Goal: Find specific page/section: Find specific page/section

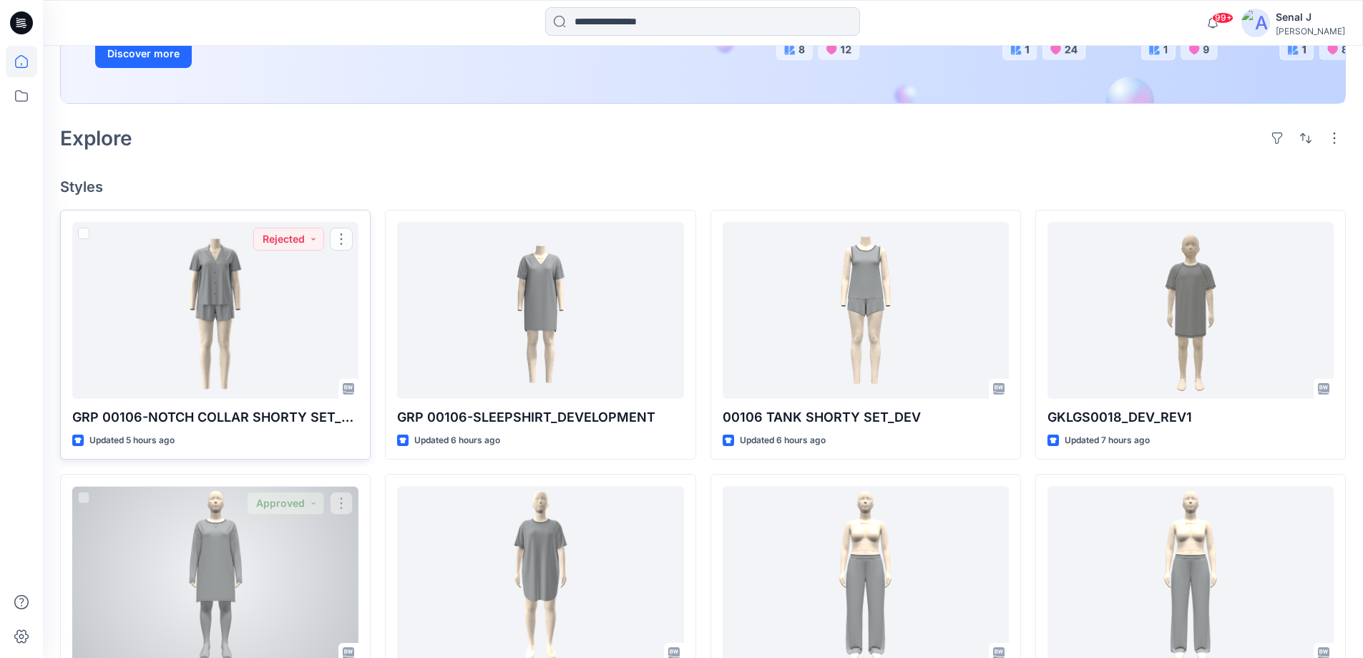
scroll to position [286, 0]
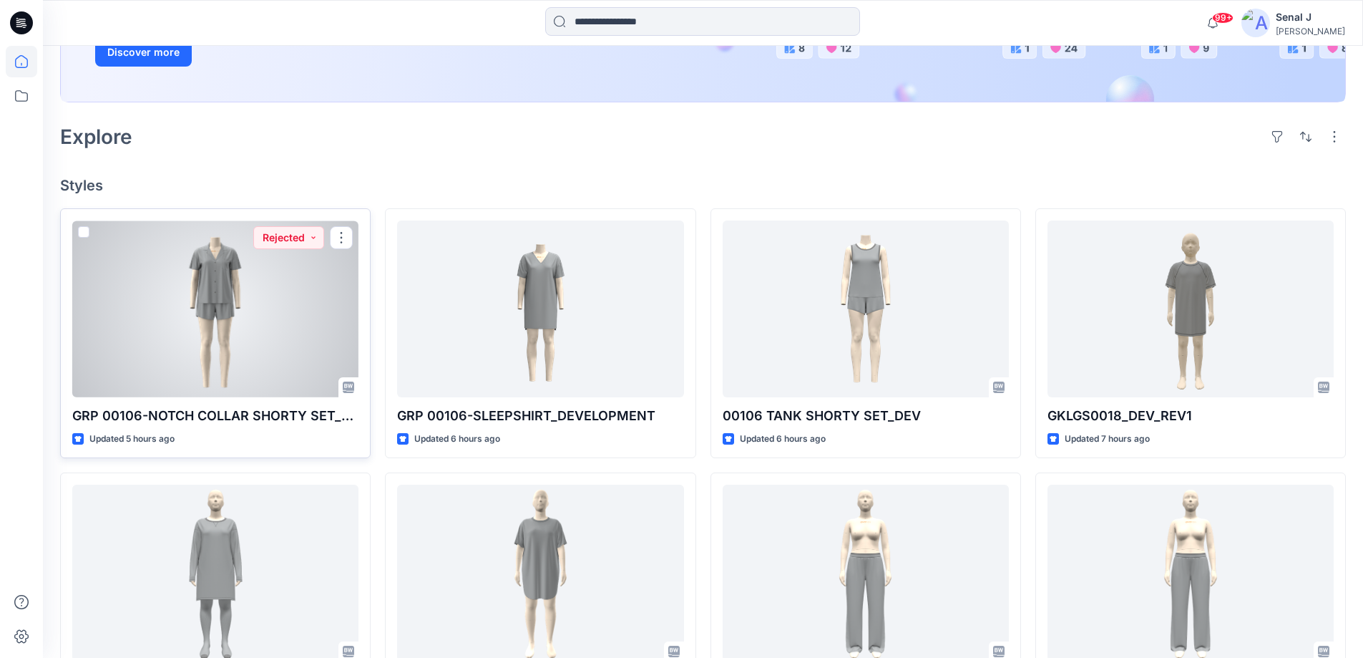
click at [256, 335] on div at bounding box center [215, 308] width 286 height 177
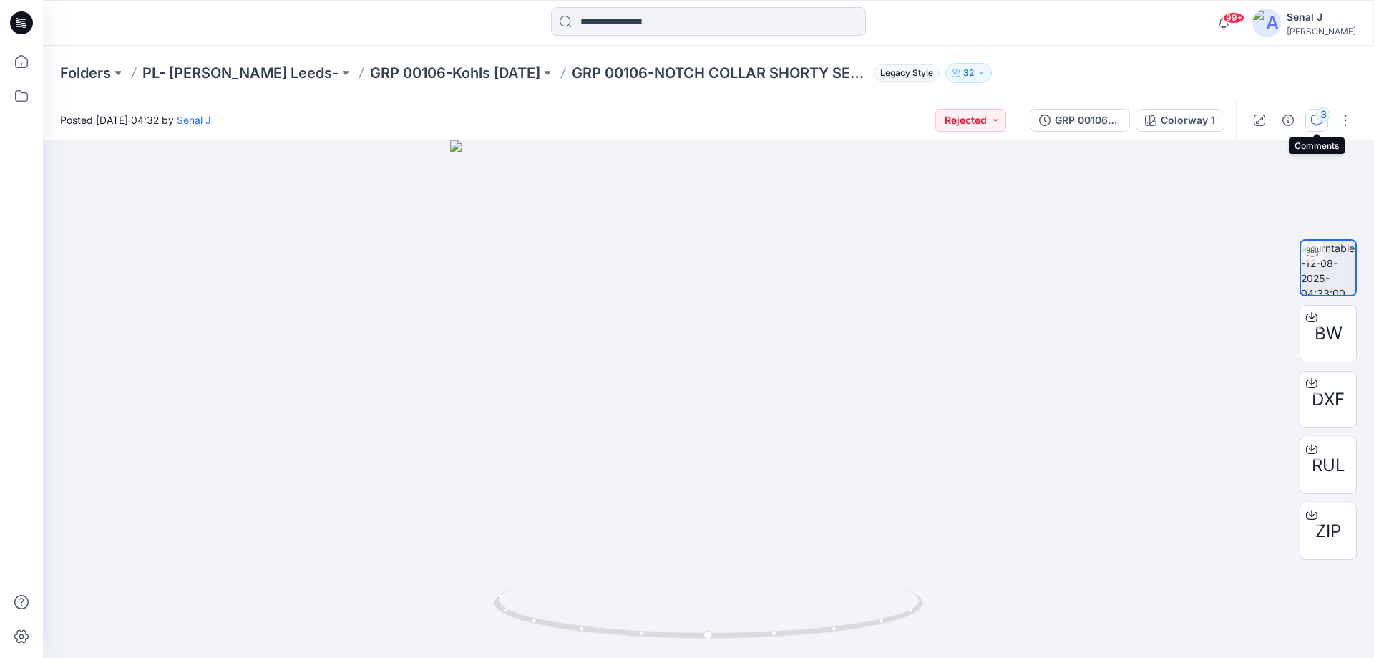
click at [1313, 115] on icon "button" at bounding box center [1316, 120] width 11 height 11
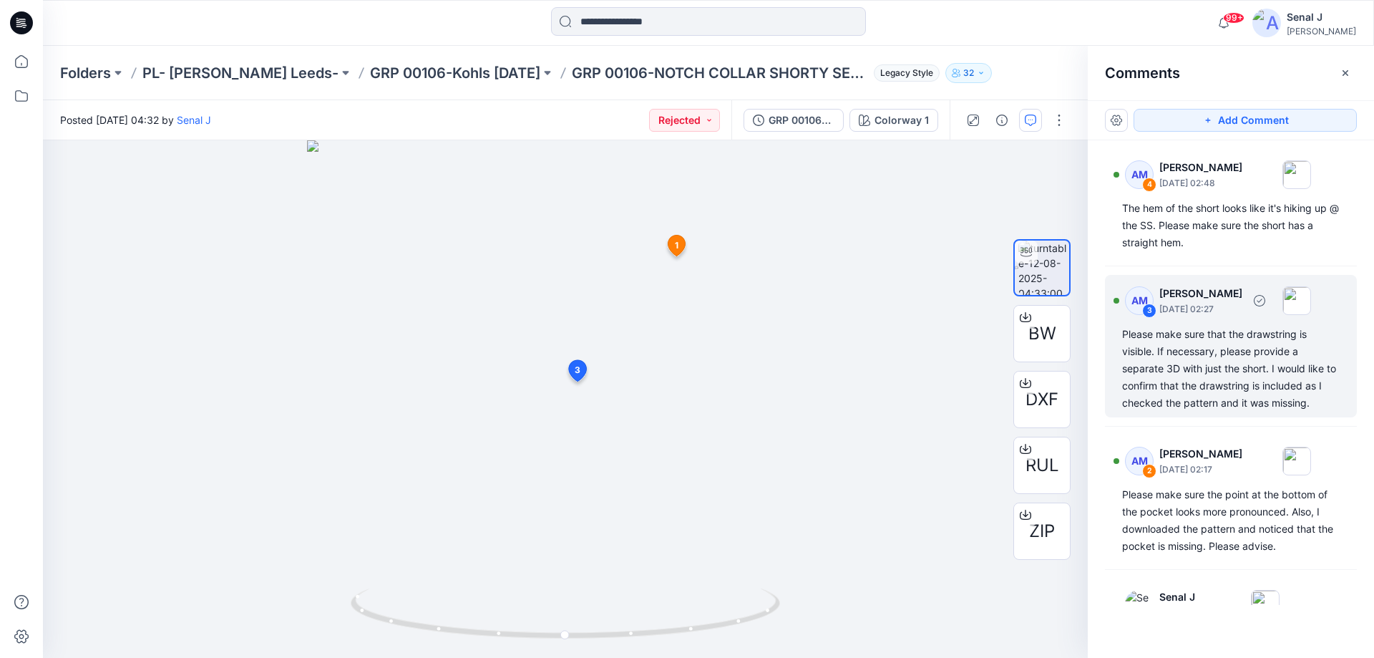
click at [1218, 376] on div "Please make sure that the drawstring is visible. If necessary, please provide a…" at bounding box center [1231, 369] width 218 height 86
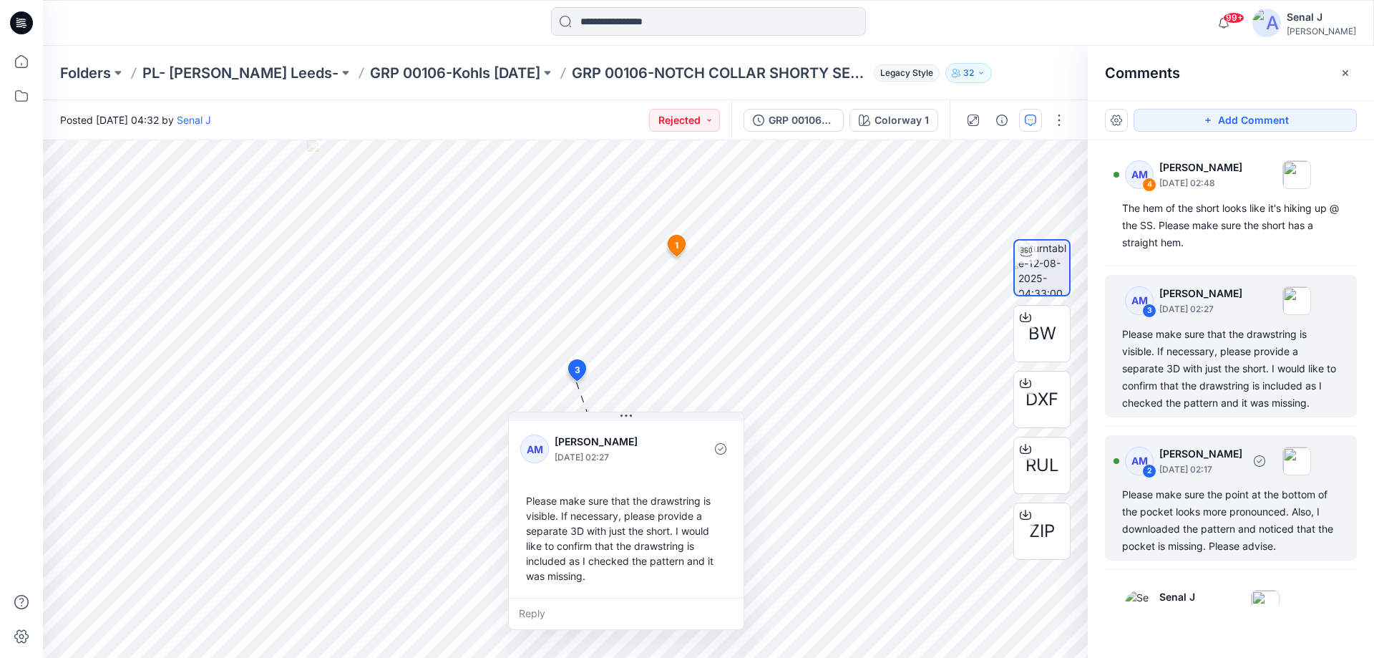
click at [1169, 525] on div "Please make sure the point at the bottom of the pocket looks more pronounced. A…" at bounding box center [1231, 520] width 218 height 69
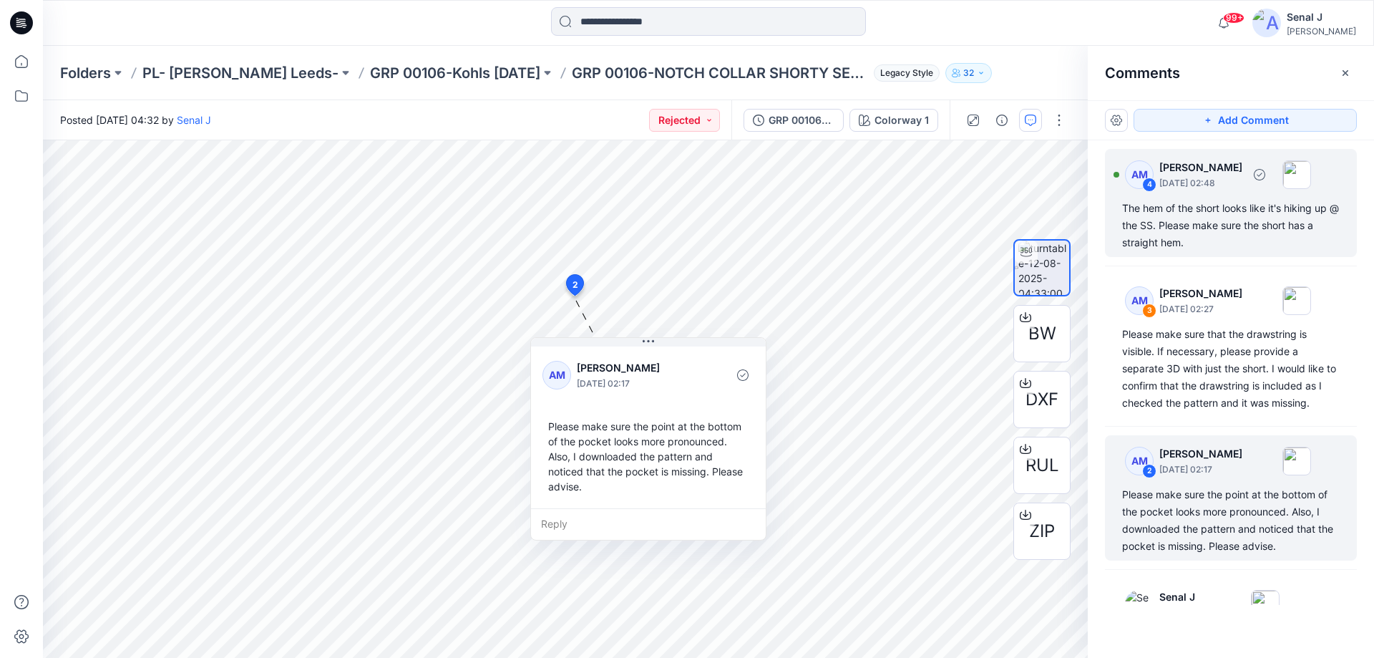
click at [1177, 220] on div "The hem of the short looks like it's hiking up @ the SS. Please make sure the s…" at bounding box center [1231, 226] width 218 height 52
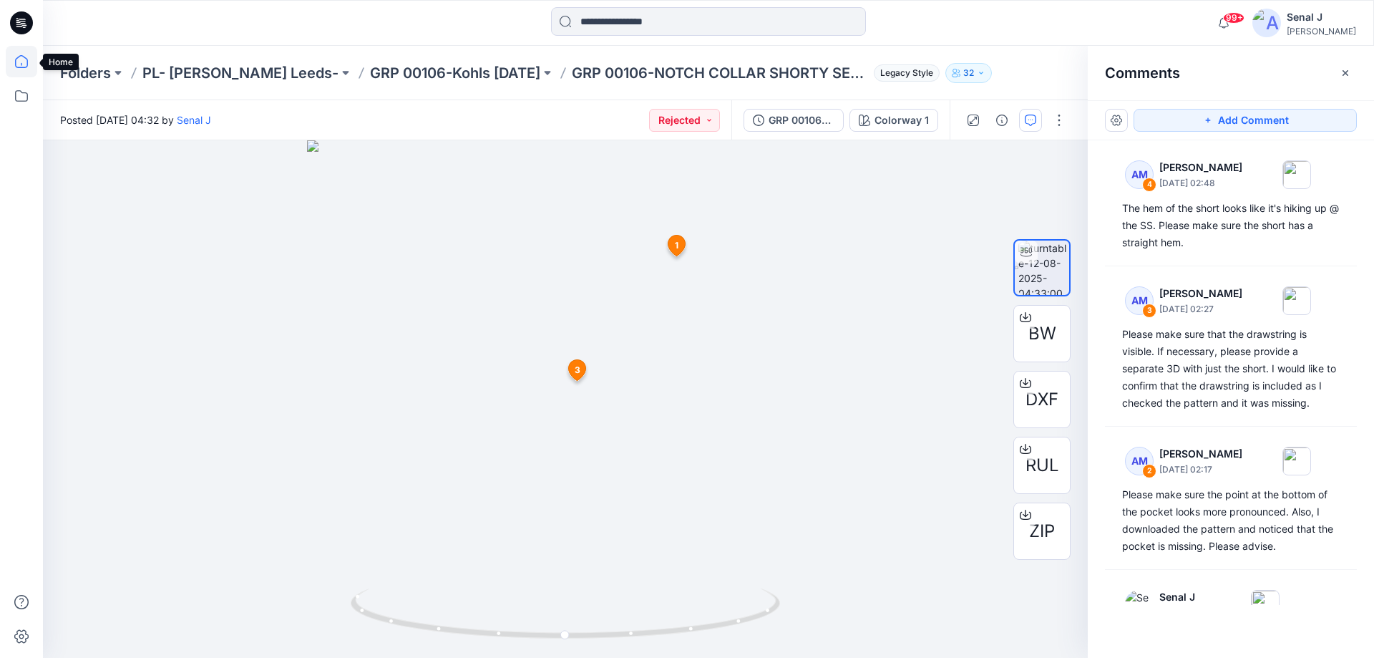
click at [21, 60] on icon at bounding box center [21, 61] width 31 height 31
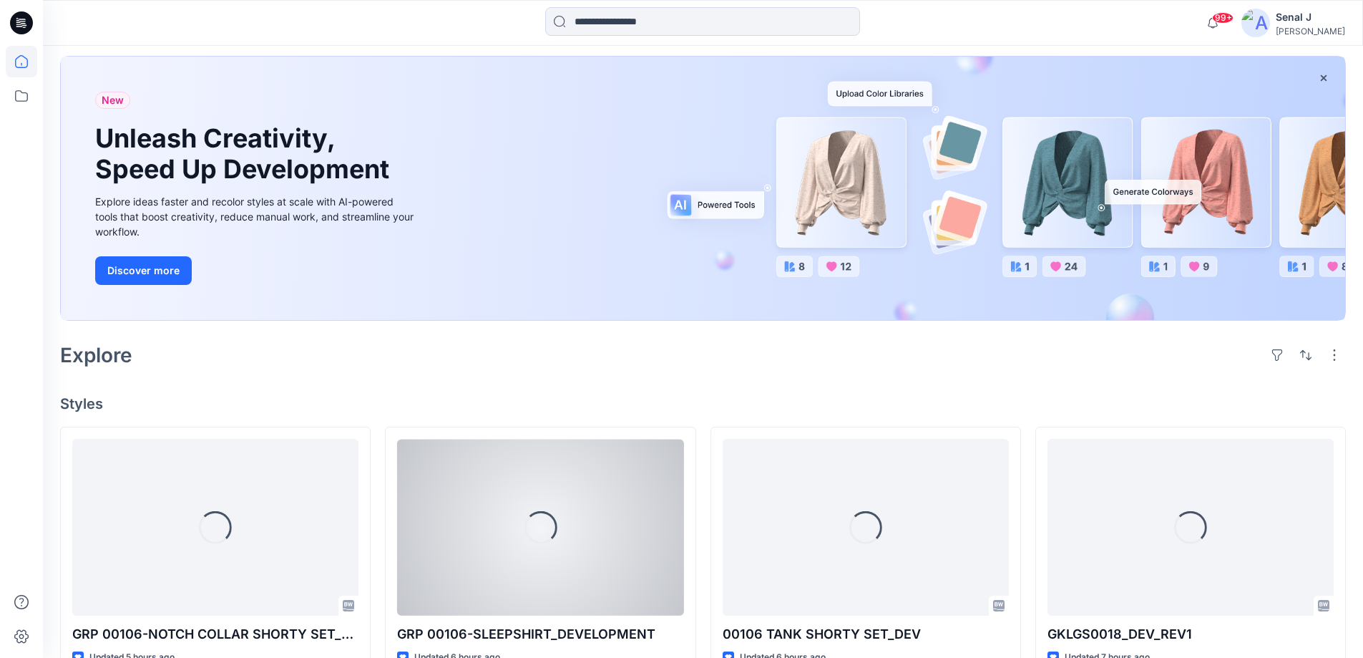
scroll to position [191, 0]
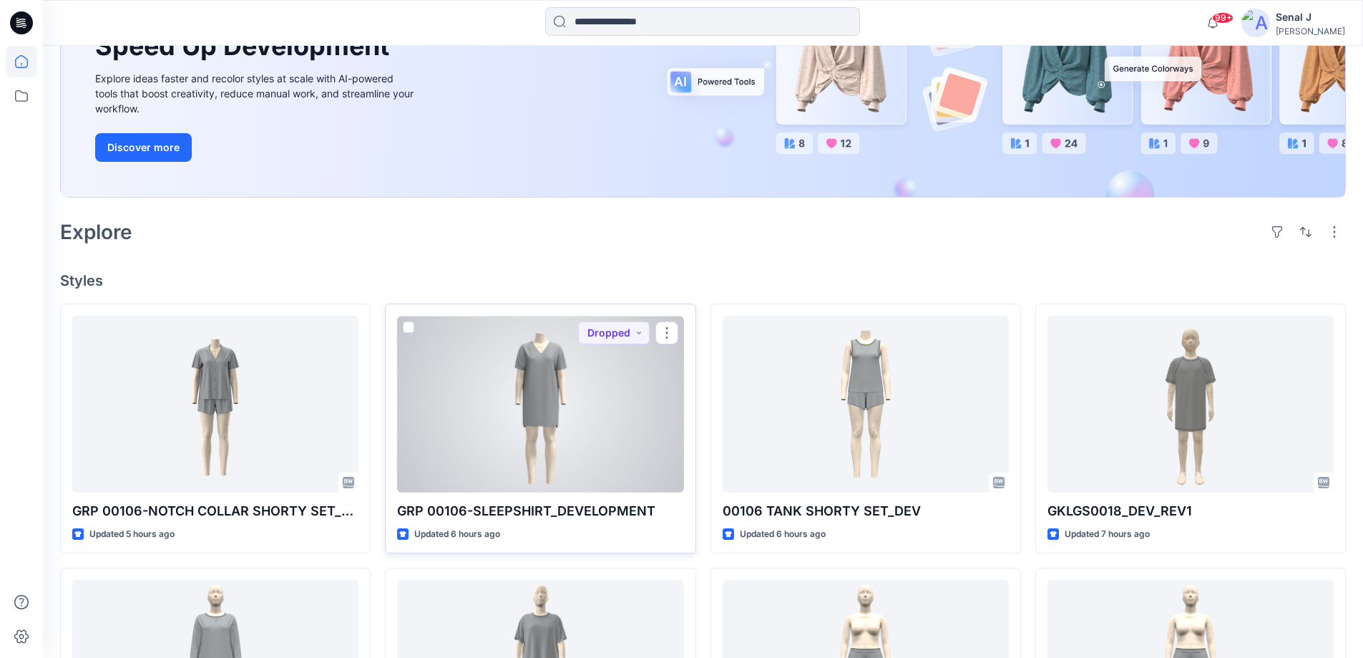
click at [509, 404] on div at bounding box center [540, 404] width 286 height 177
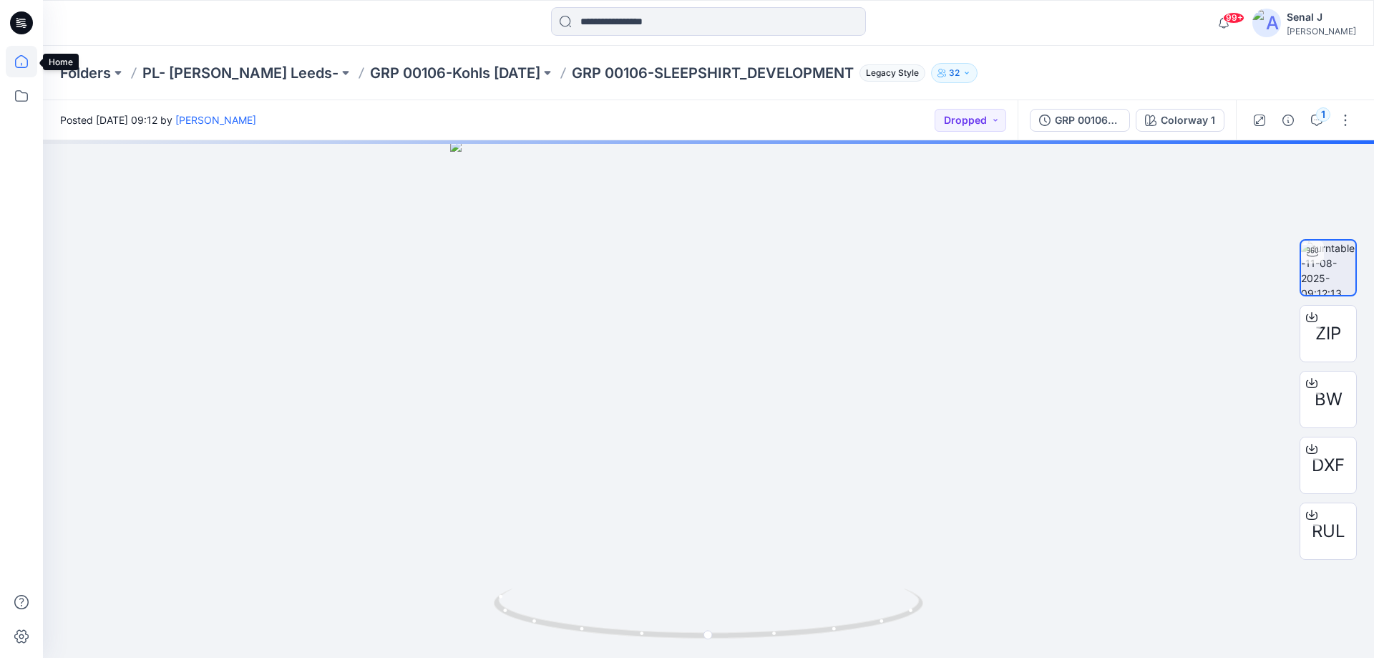
click at [23, 66] on icon at bounding box center [21, 61] width 31 height 31
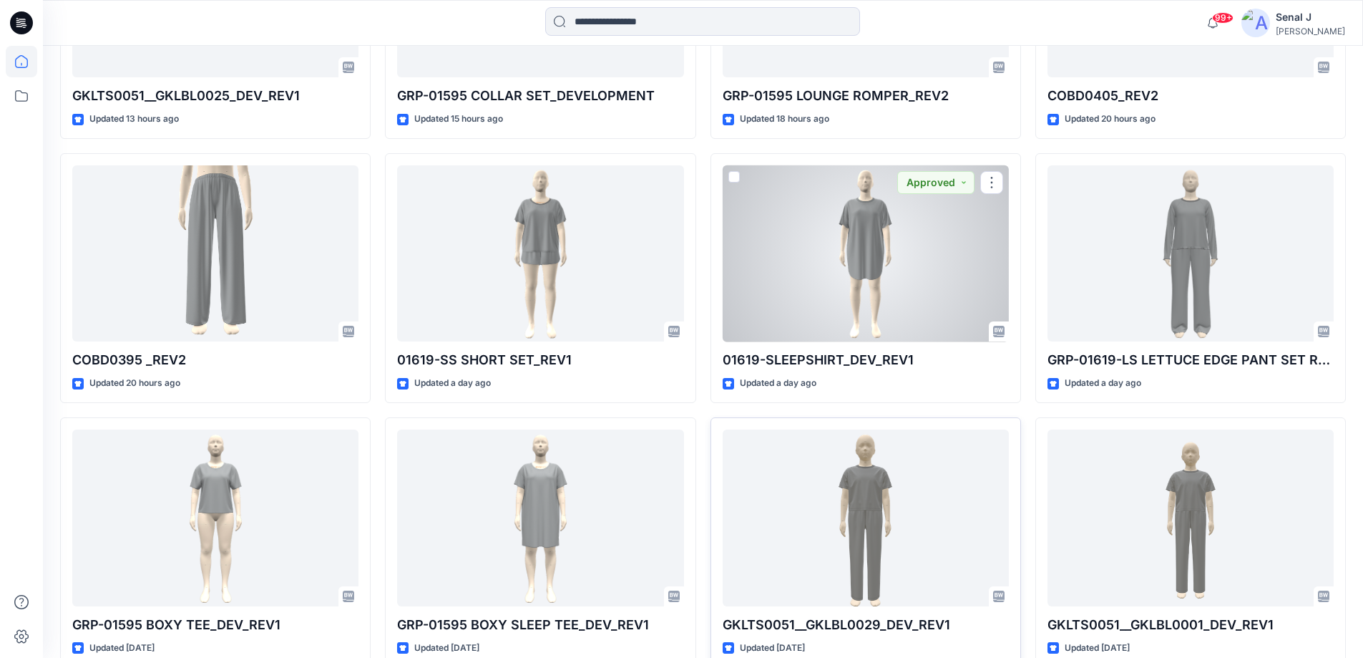
scroll to position [1145, 0]
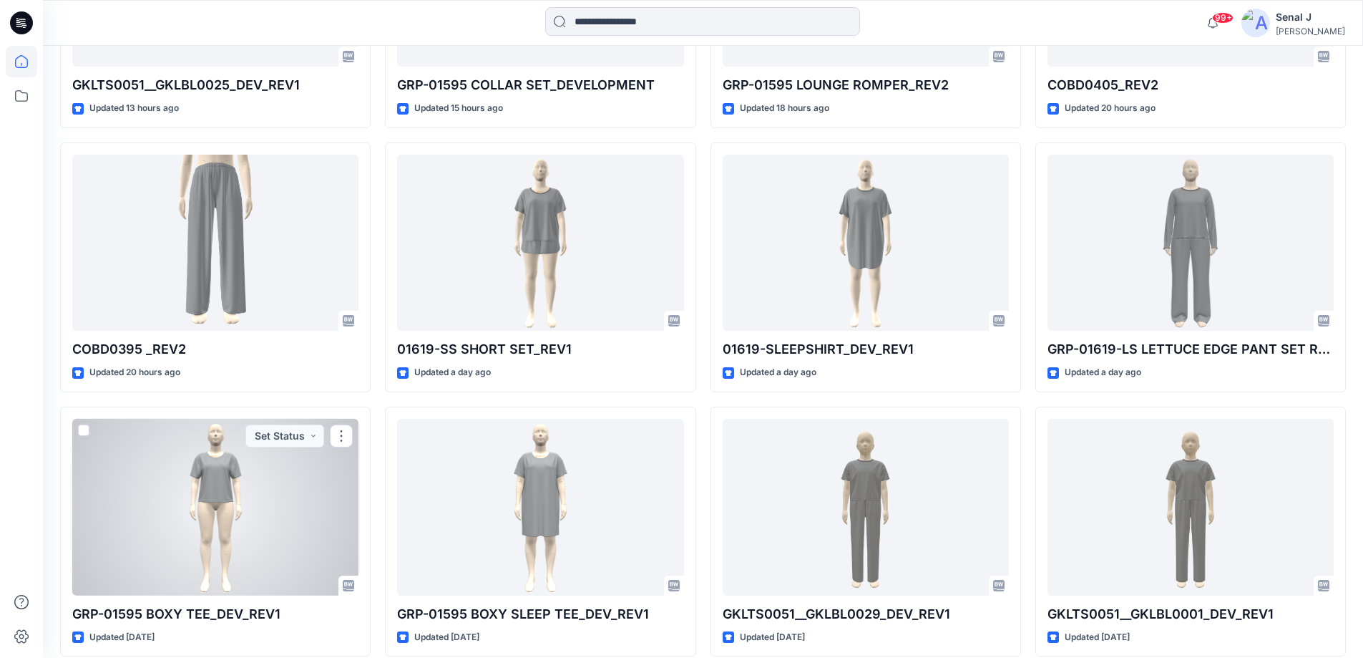
click at [240, 538] on div at bounding box center [215, 507] width 286 height 177
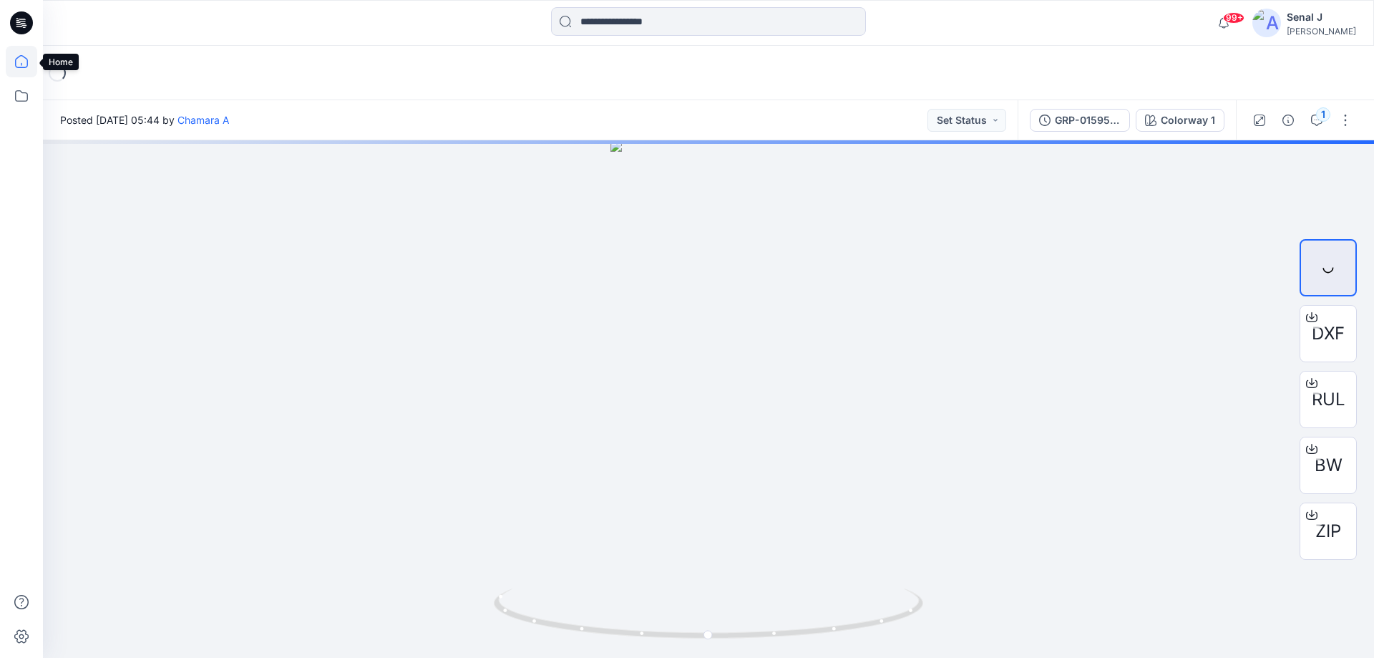
click at [21, 59] on icon at bounding box center [21, 61] width 31 height 31
